Goal: Task Accomplishment & Management: Manage account settings

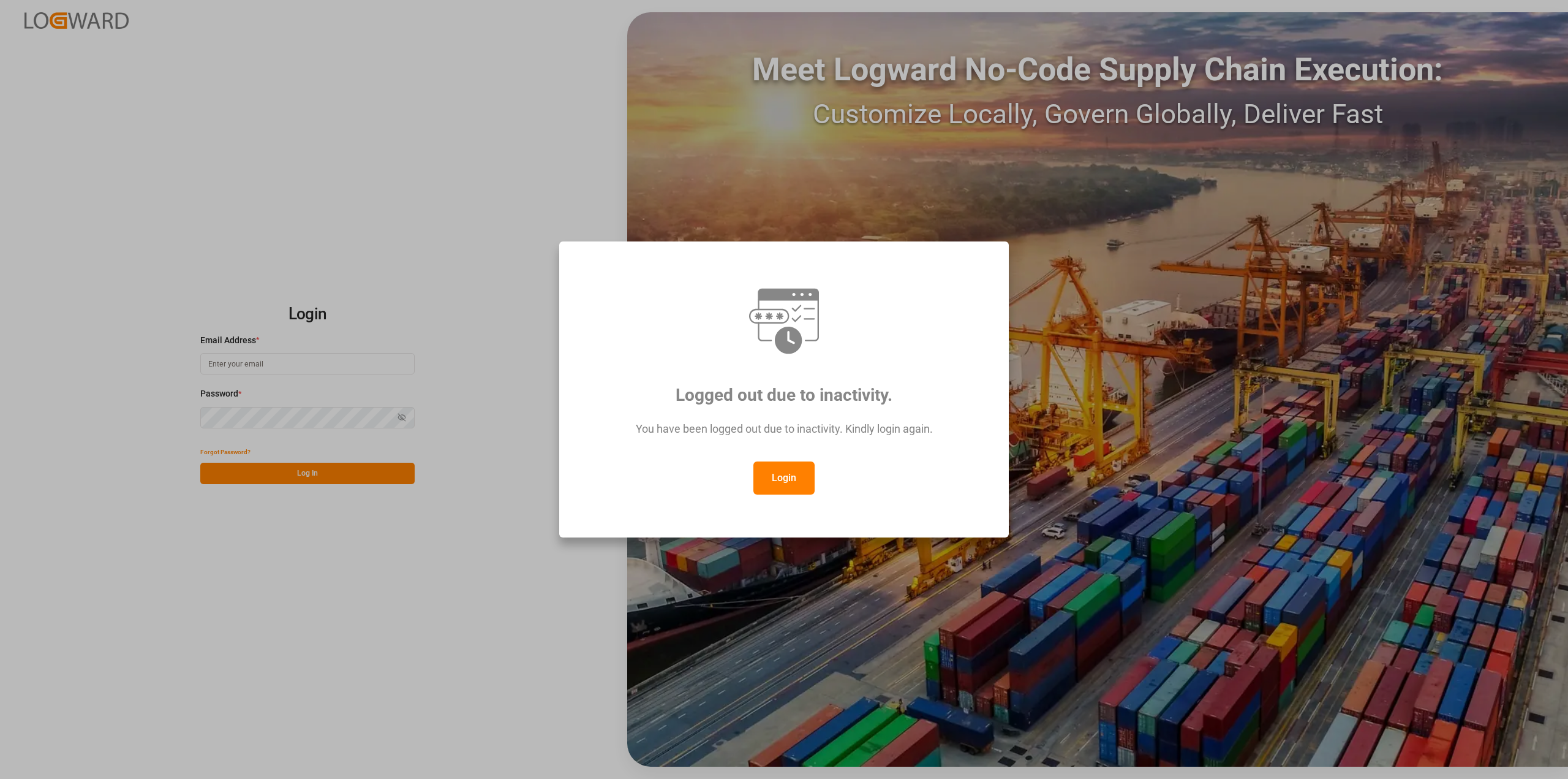
click at [787, 477] on button "Login" at bounding box center [784, 478] width 61 height 33
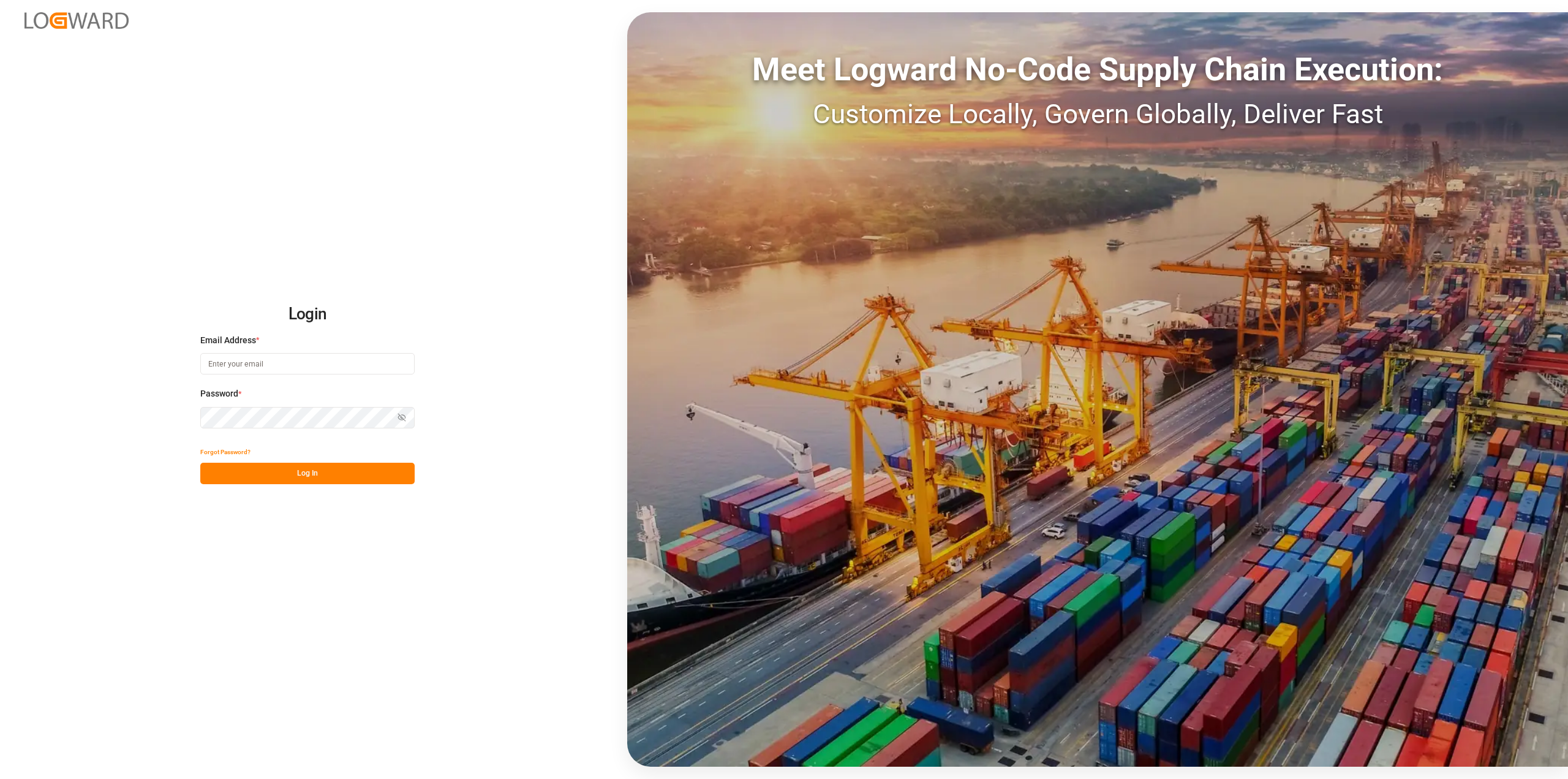
click at [325, 368] on input at bounding box center [307, 363] width 214 height 22
type input "[PERSON_NAME][EMAIL_ADDRESS][PERSON_NAME][DOMAIN_NAME]"
